Goal: Check status

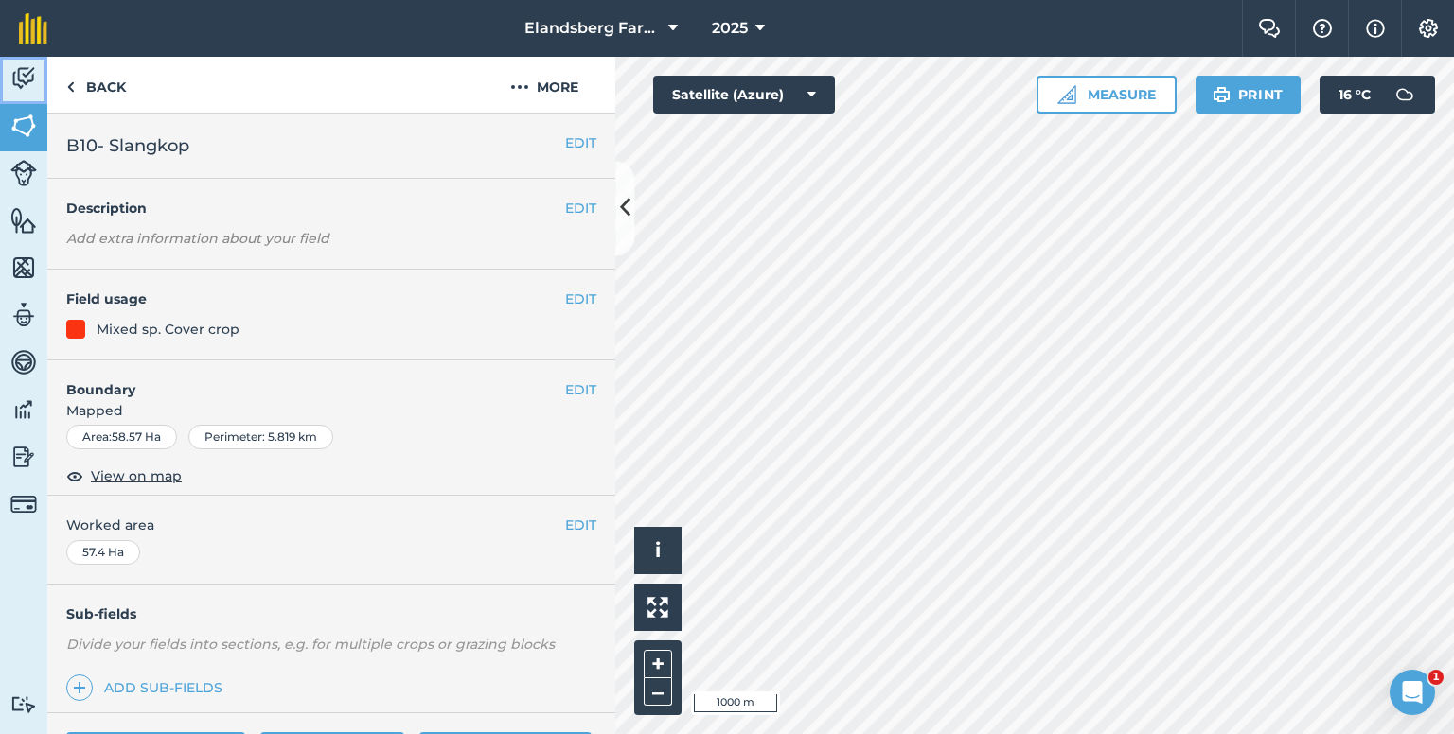
click at [12, 76] on img at bounding box center [23, 78] width 27 height 28
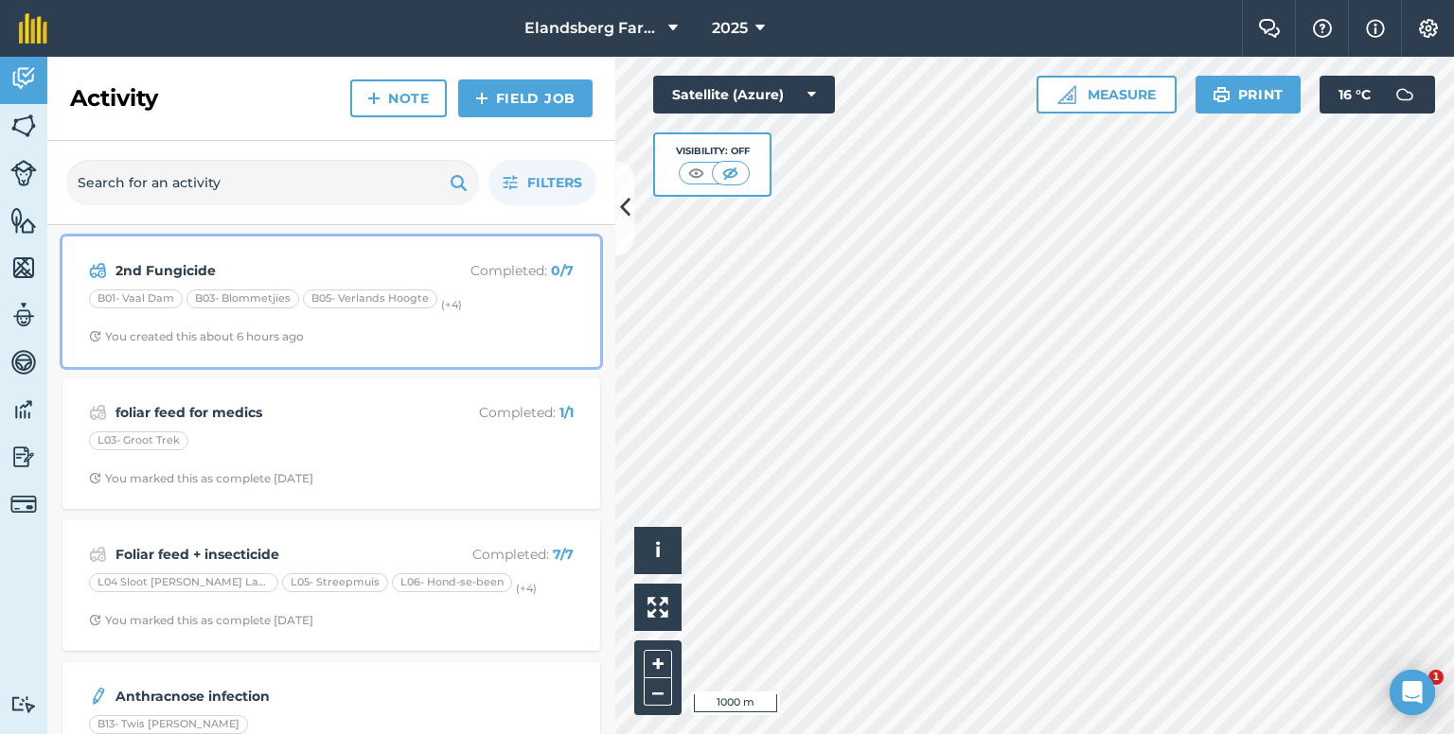
click at [377, 255] on div "2nd Fungicide Completed : 0 / 7 B01- Vaal Dam B03- Blommetjies B05- Verlands Ho…" at bounding box center [331, 302] width 515 height 108
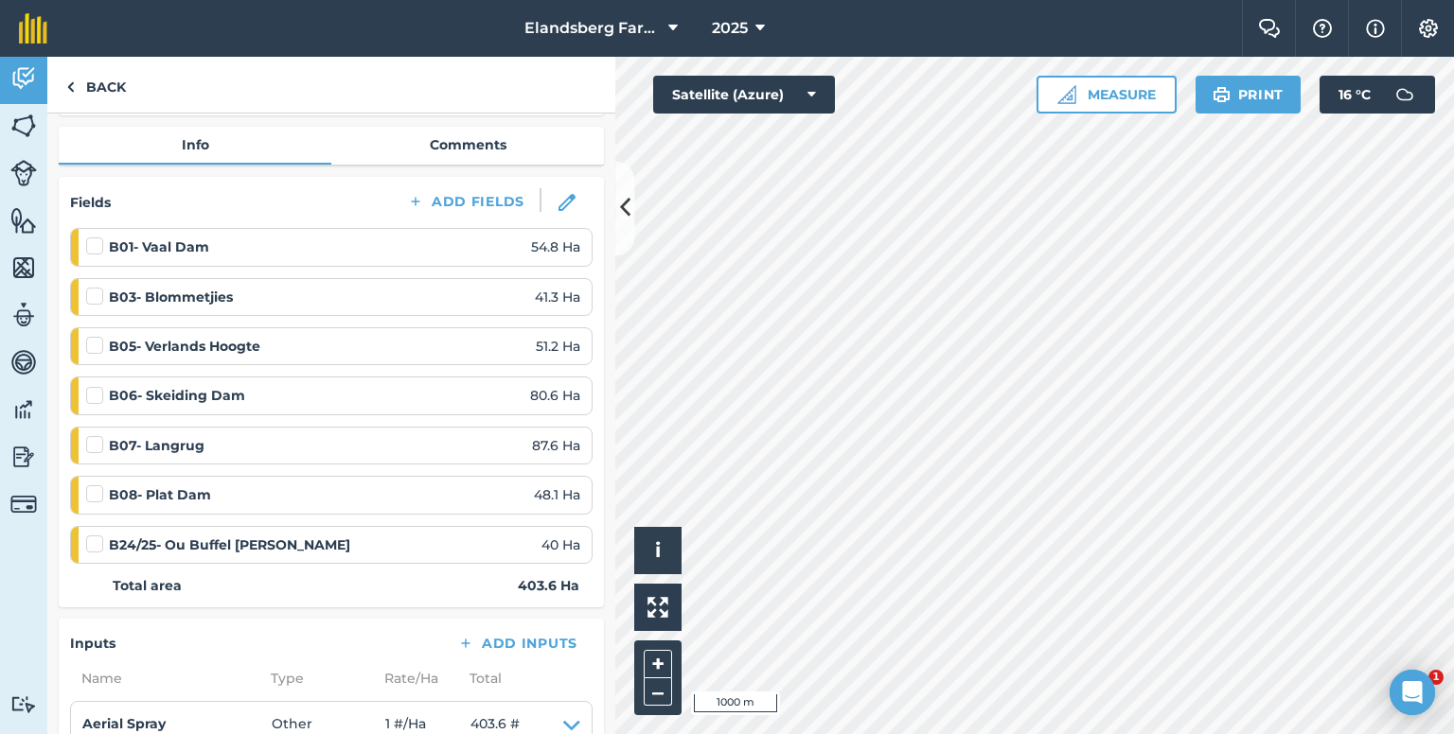
scroll to position [379, 0]
